Goal: Transaction & Acquisition: Purchase product/service

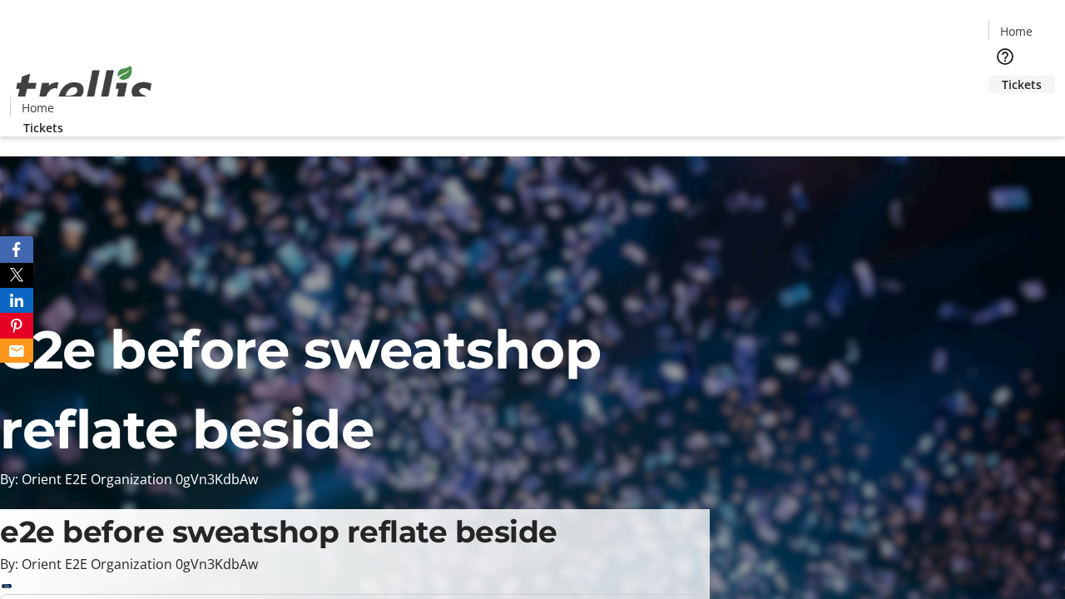
click at [1002, 76] on span "Tickets" at bounding box center [1022, 84] width 40 height 17
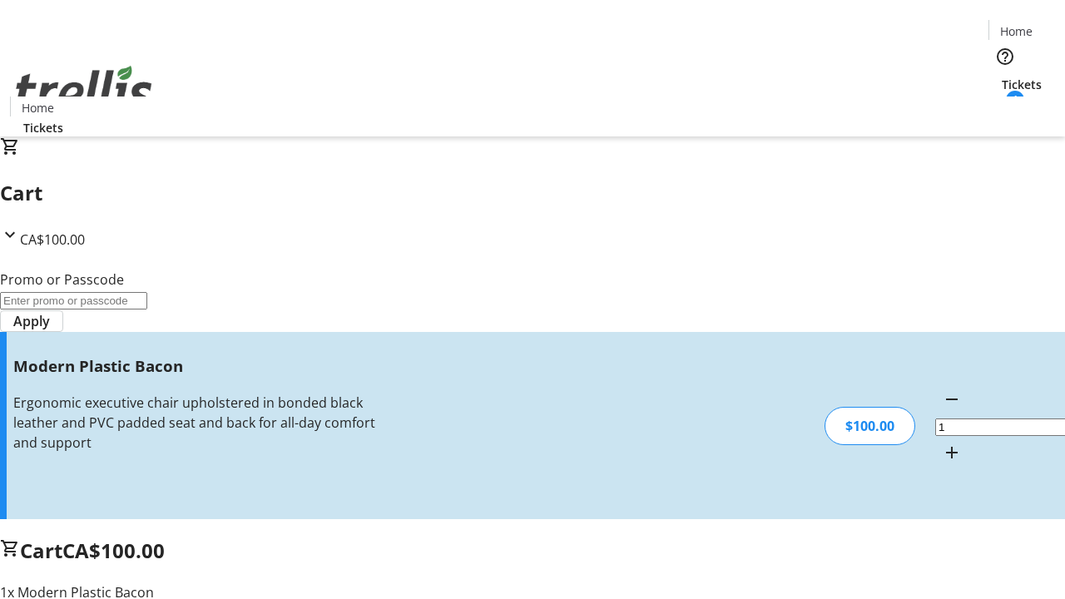
type input "FREE"
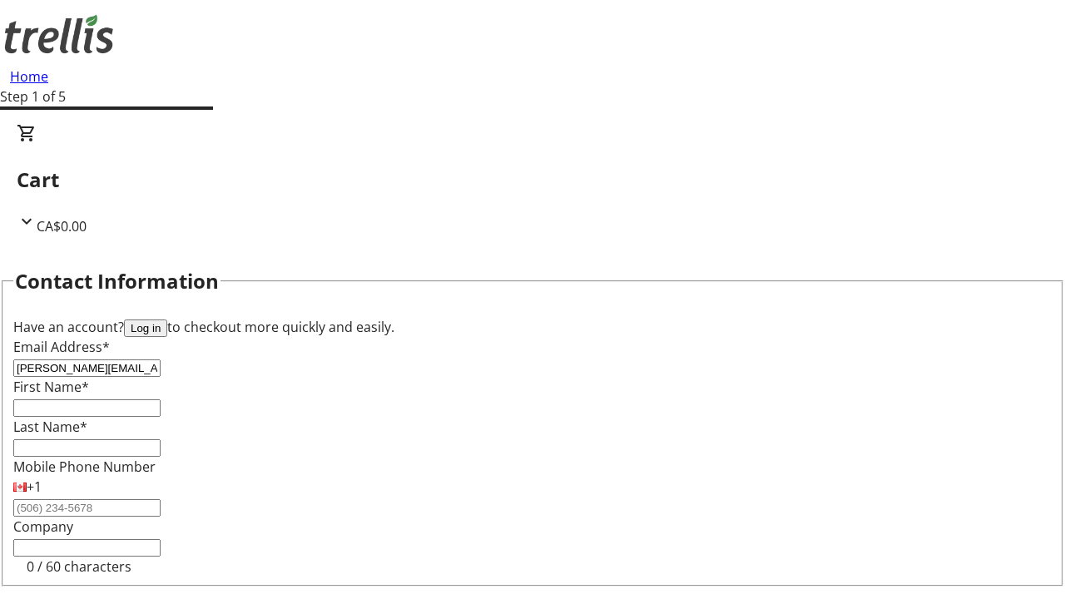
type input "[PERSON_NAME][EMAIL_ADDRESS][DOMAIN_NAME]"
type input "[PERSON_NAME]"
